Goal: Task Accomplishment & Management: Manage account settings

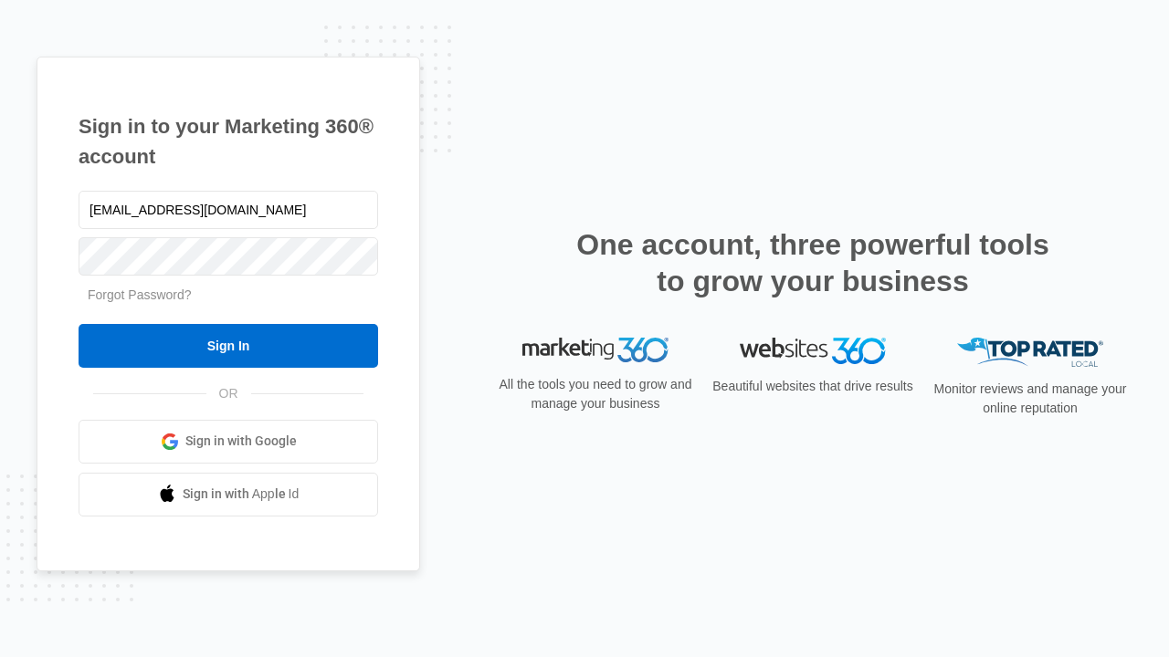
type input "dankie614@gmail.com"
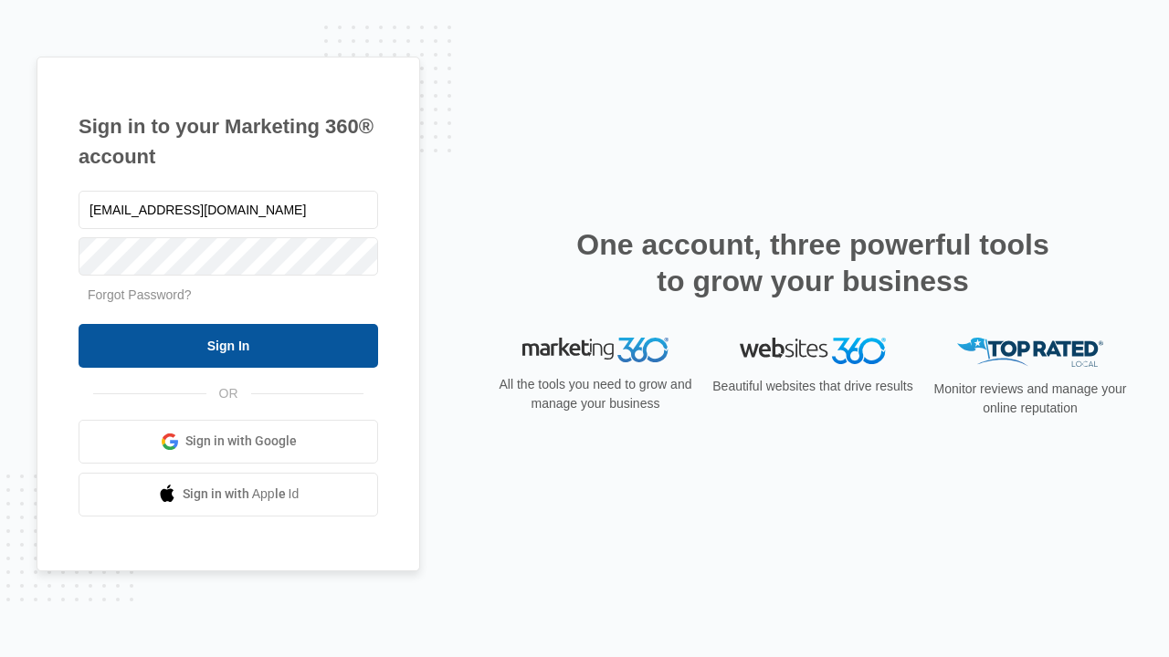
click at [228, 345] on input "Sign In" at bounding box center [228, 346] width 299 height 44
